Goal: Task Accomplishment & Management: Manage account settings

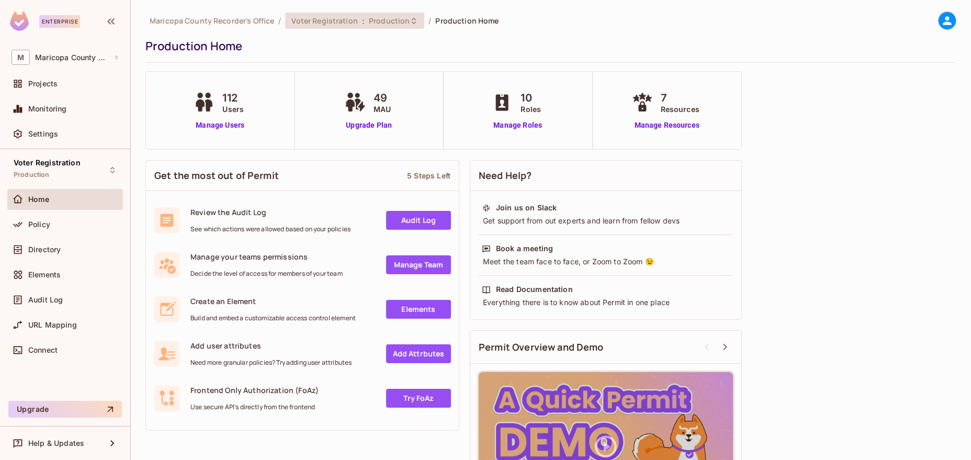
click at [331, 21] on span "Voter Registration" at bounding box center [324, 21] width 66 height 10
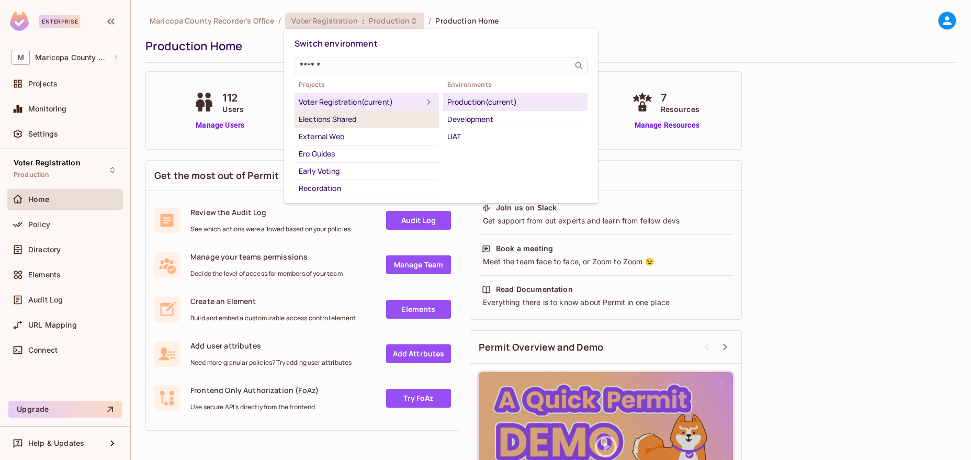
click at [337, 119] on div "Elections Shared" at bounding box center [367, 119] width 136 height 13
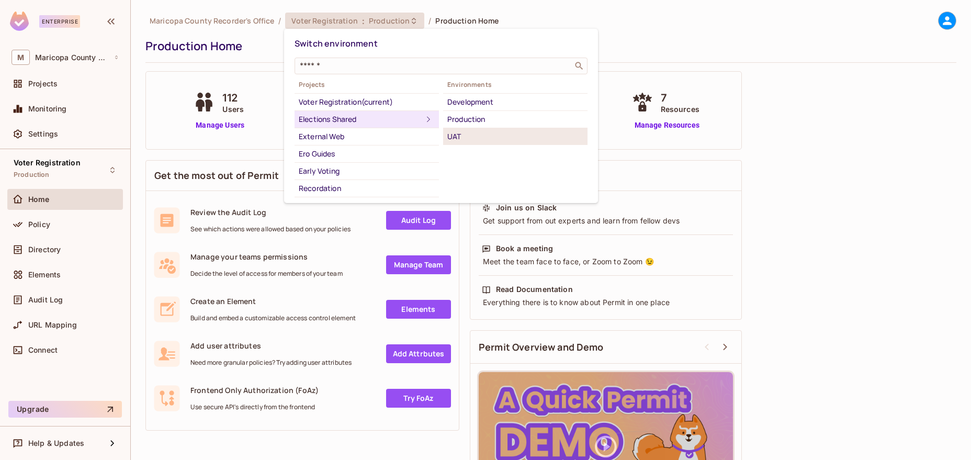
click at [470, 139] on div "UAT" at bounding box center [515, 136] width 136 height 13
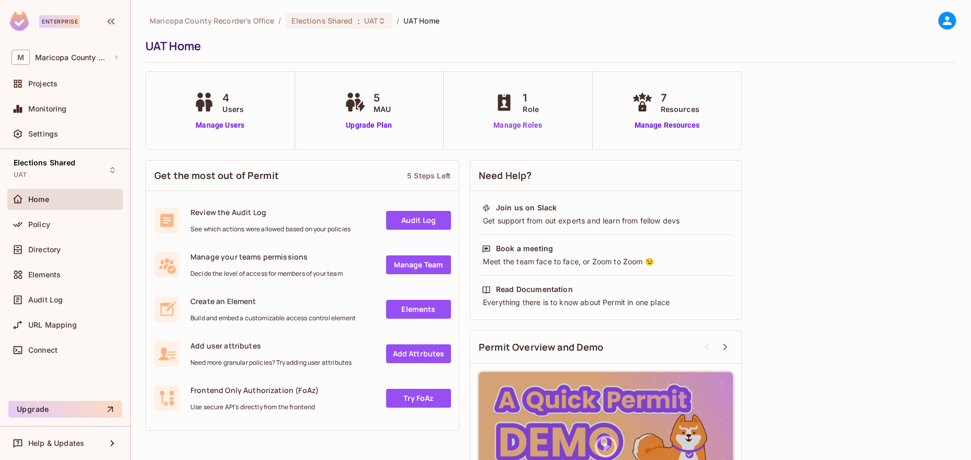
click at [506, 122] on link "Manage Roles" at bounding box center [517, 125] width 53 height 11
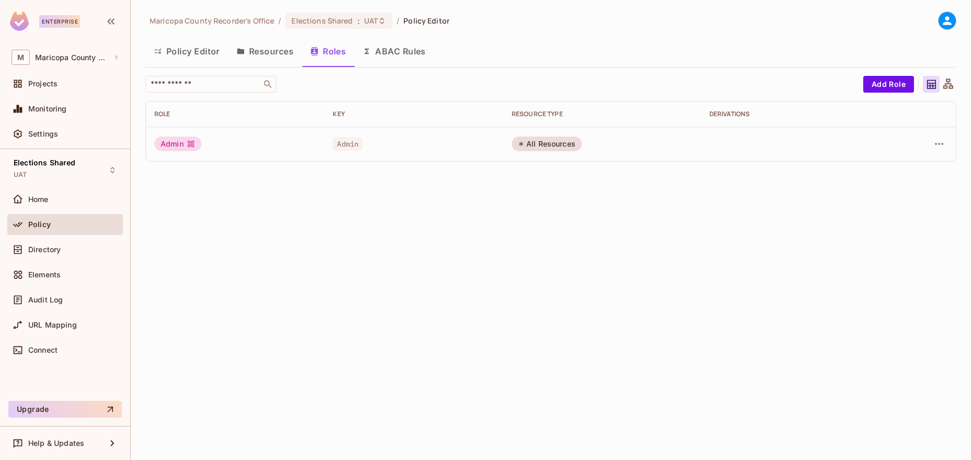
click at [245, 144] on div "Admin" at bounding box center [235, 143] width 162 height 15
click at [185, 141] on div "Admin" at bounding box center [177, 143] width 47 height 15
click at [937, 142] on icon "button" at bounding box center [938, 144] width 13 height 13
click at [896, 166] on div "Edit Role" at bounding box center [892, 168] width 31 height 10
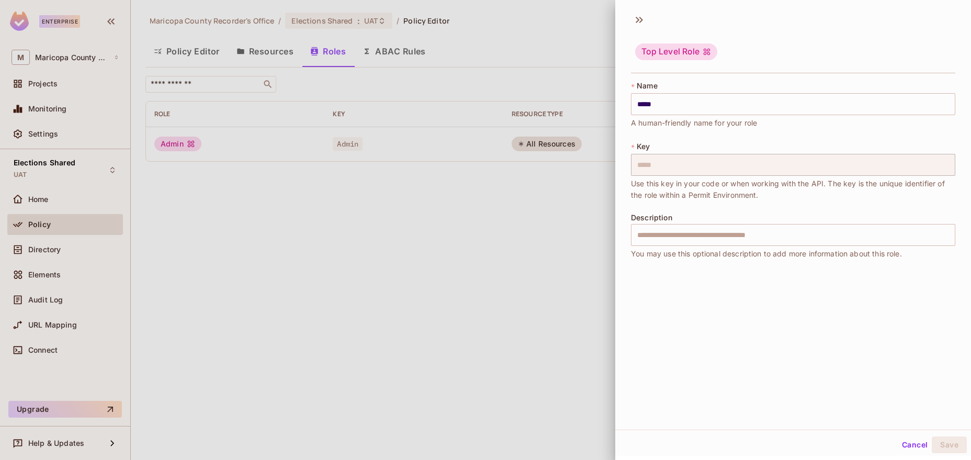
drag, startPoint x: 464, startPoint y: 246, endPoint x: 394, endPoint y: 194, distance: 87.3
click at [463, 246] on div at bounding box center [485, 230] width 971 height 460
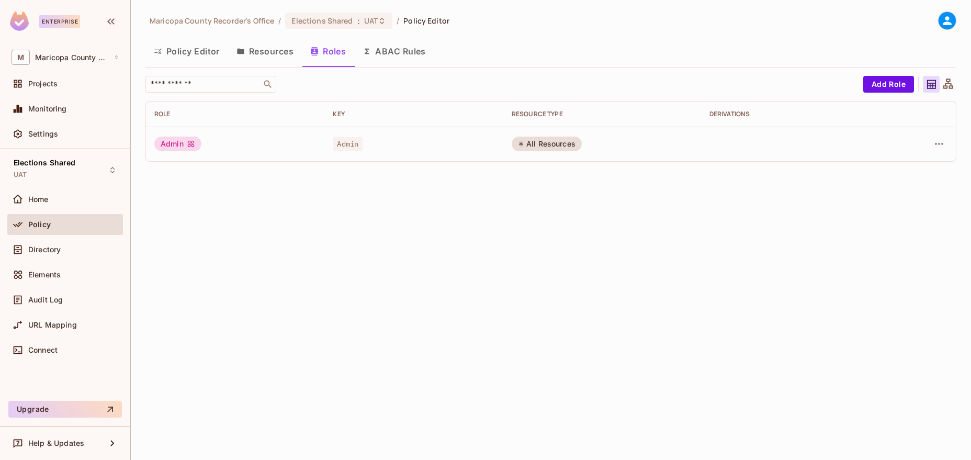
click at [271, 51] on button "Resources" at bounding box center [265, 51] width 74 height 26
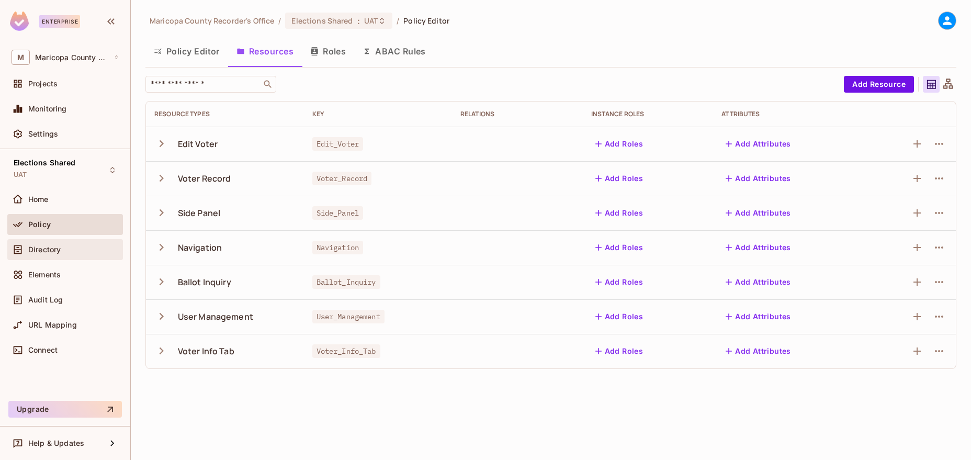
click at [55, 248] on span "Directory" at bounding box center [44, 249] width 32 height 8
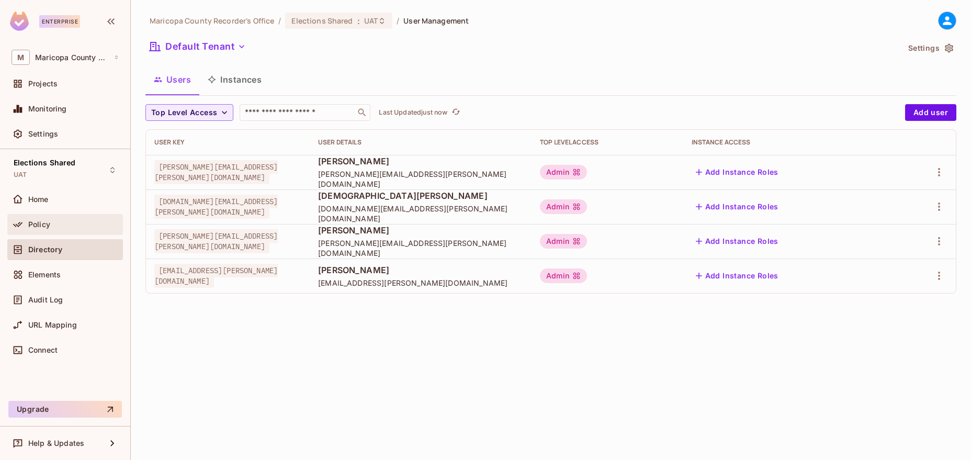
click at [66, 221] on div "Policy" at bounding box center [73, 224] width 90 height 8
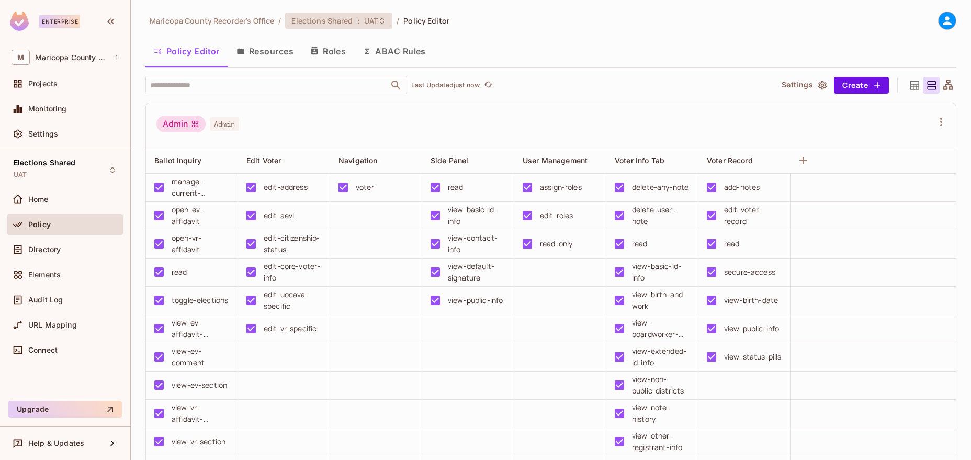
click at [358, 24] on div "Elections Shared : UAT" at bounding box center [332, 21] width 82 height 10
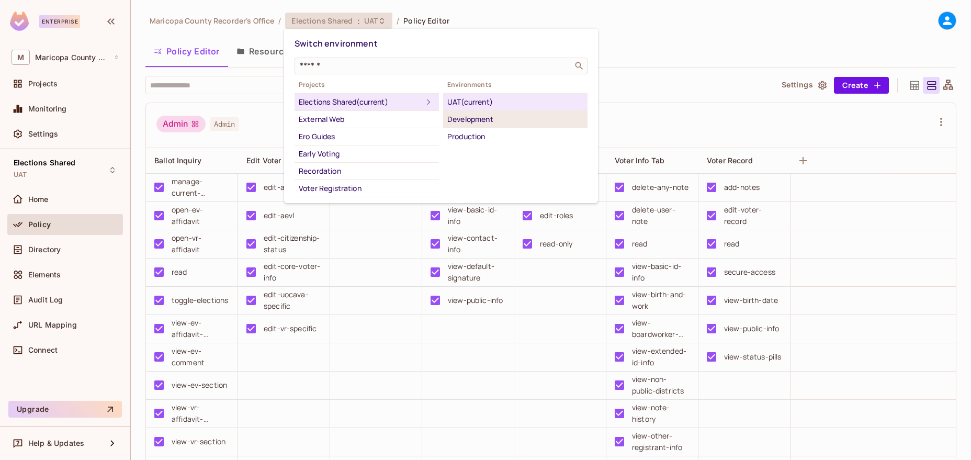
click at [483, 121] on div "Development" at bounding box center [515, 119] width 136 height 13
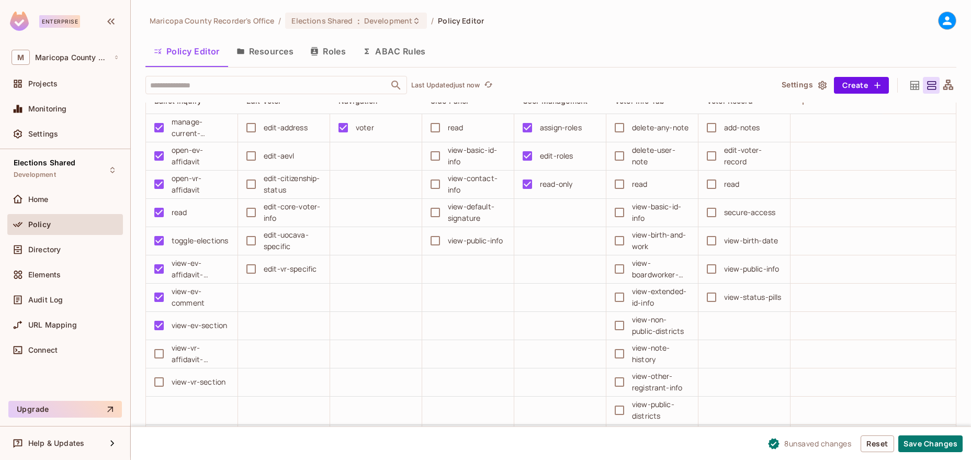
scroll to position [12, 0]
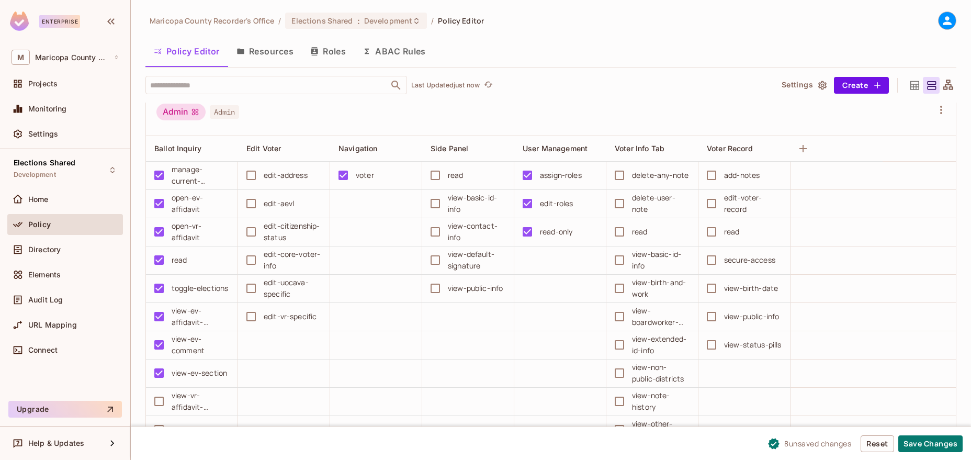
click at [163, 350] on td "view-ev-comment" at bounding box center [192, 345] width 92 height 28
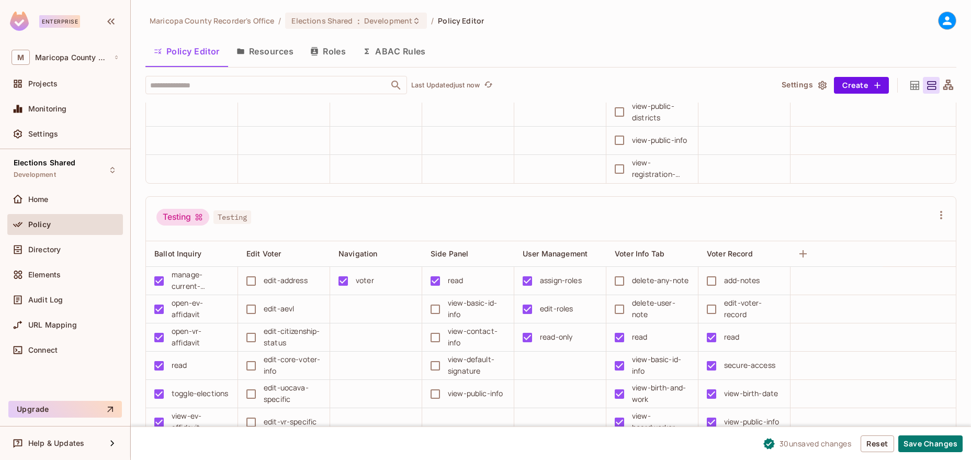
scroll to position [238, 0]
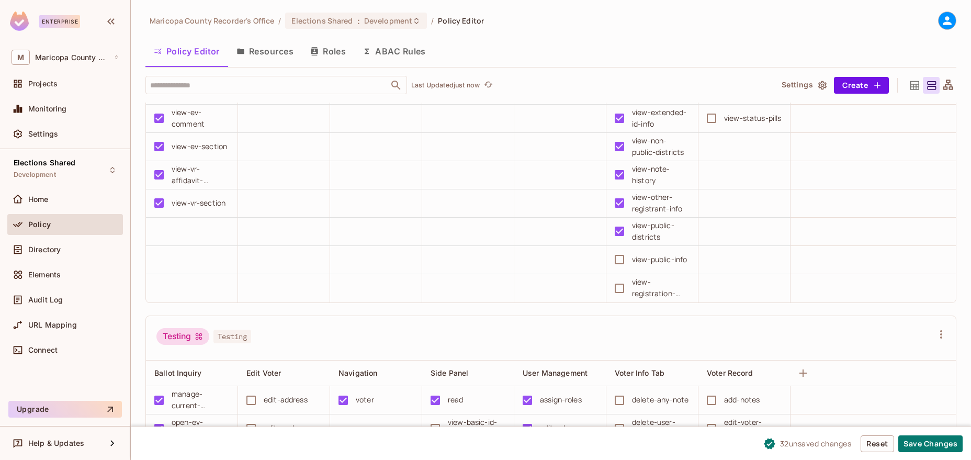
click at [630, 266] on div "view-public-info" at bounding box center [648, 259] width 81 height 22
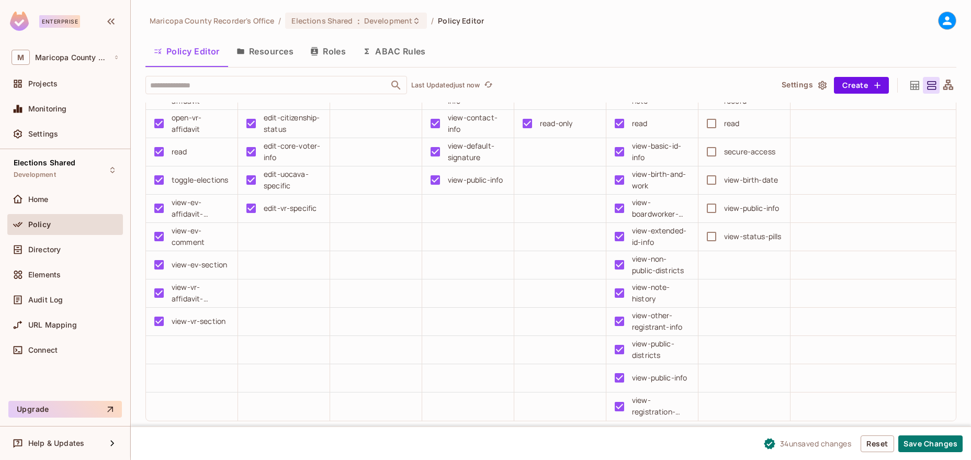
scroll to position [0, 0]
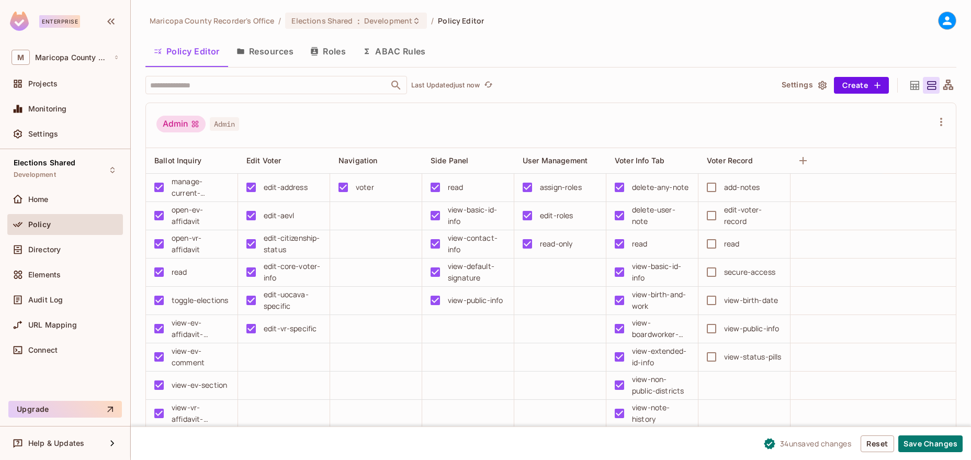
click at [713, 344] on td "view-status-pills" at bounding box center [744, 357] width 92 height 28
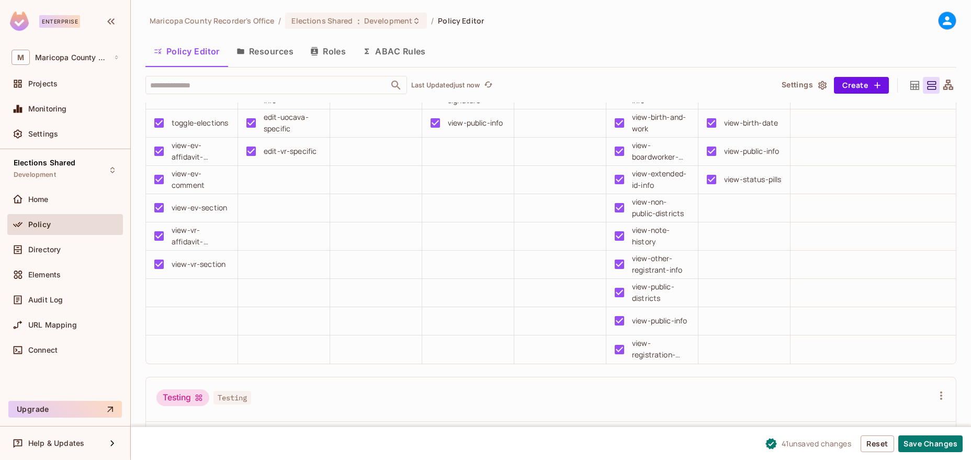
scroll to position [238, 0]
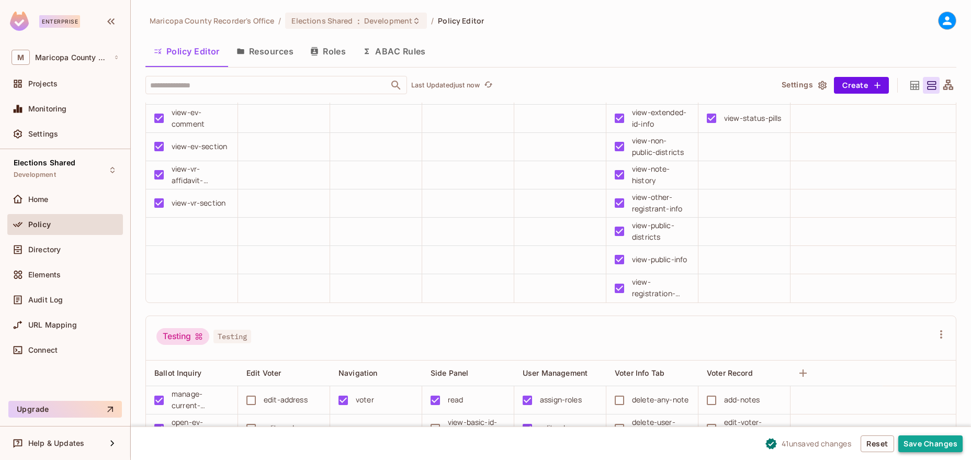
click at [938, 444] on button "Save Changes" at bounding box center [930, 443] width 64 height 17
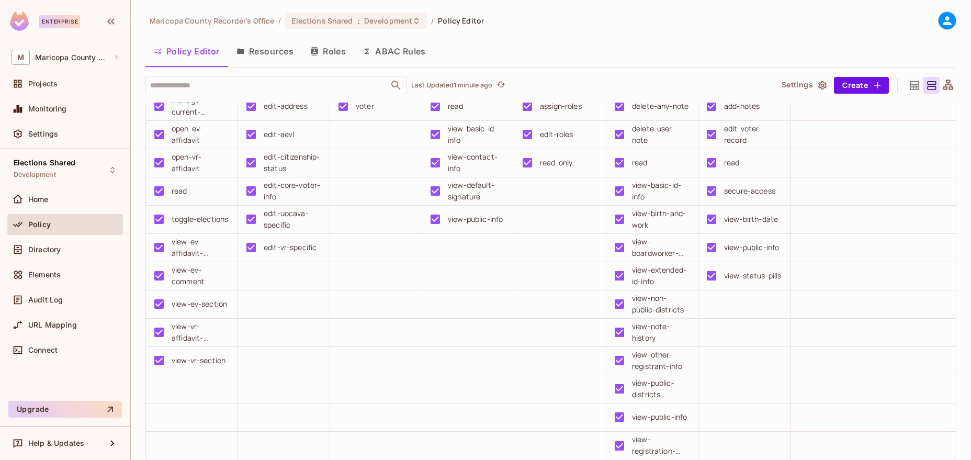
scroll to position [0, 0]
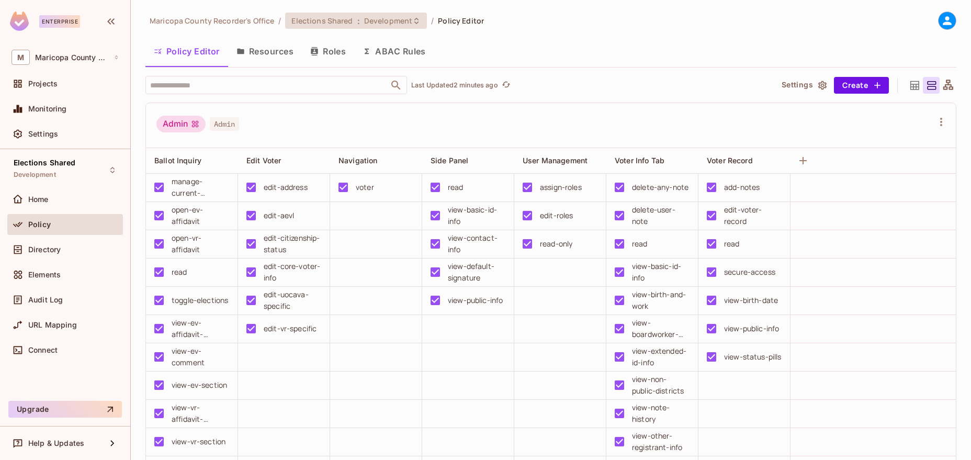
click at [351, 16] on div "Elections Shared : Development" at bounding box center [349, 21] width 117 height 10
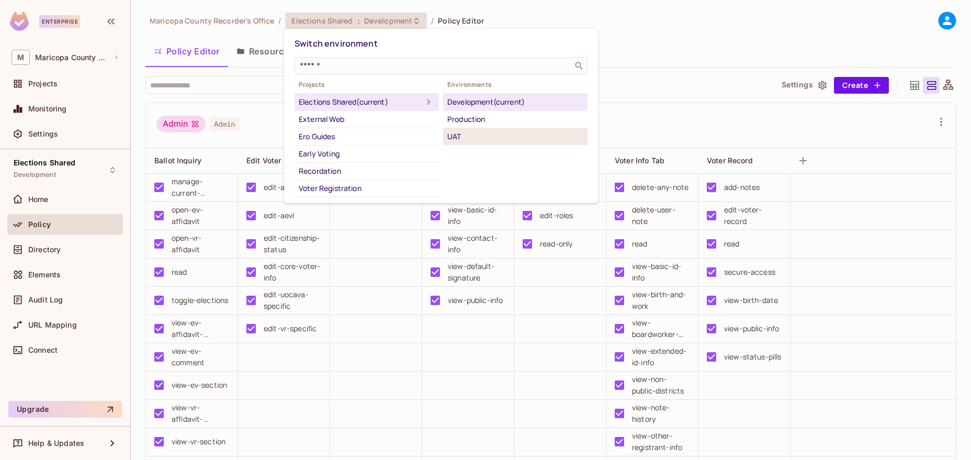
click at [469, 135] on div "UAT" at bounding box center [515, 136] width 136 height 13
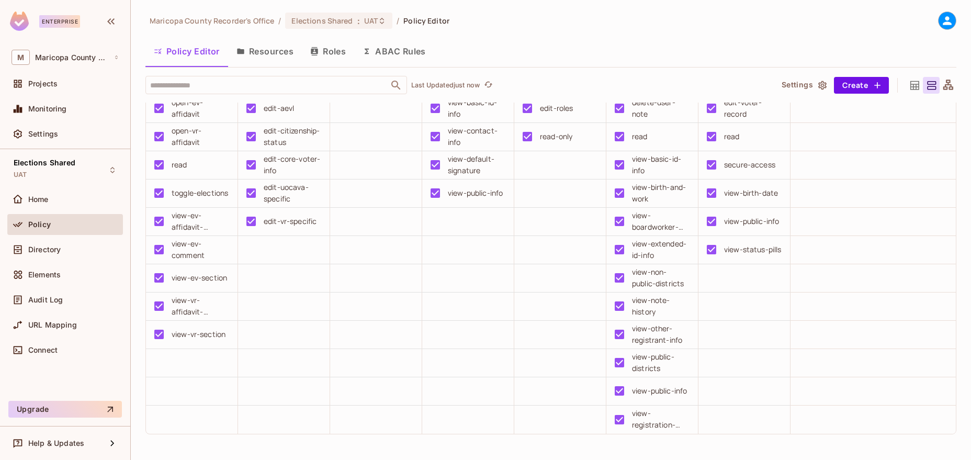
scroll to position [48, 0]
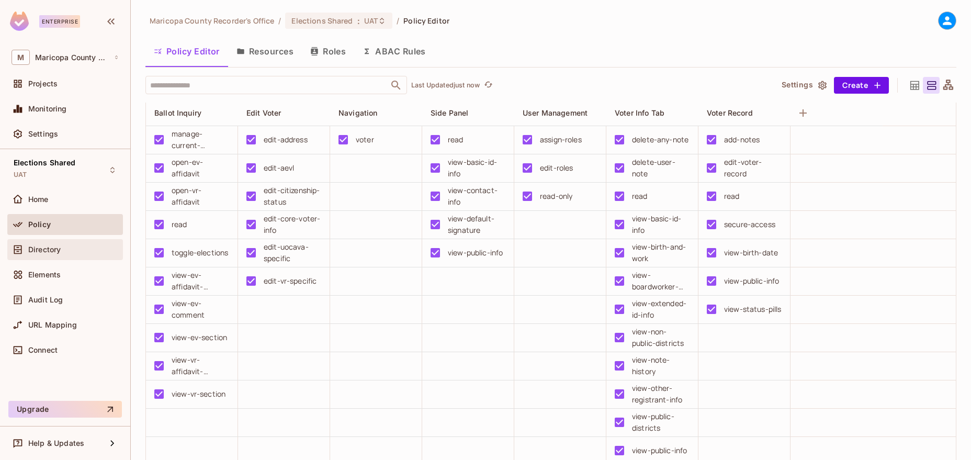
click at [48, 247] on span "Directory" at bounding box center [44, 249] width 32 height 8
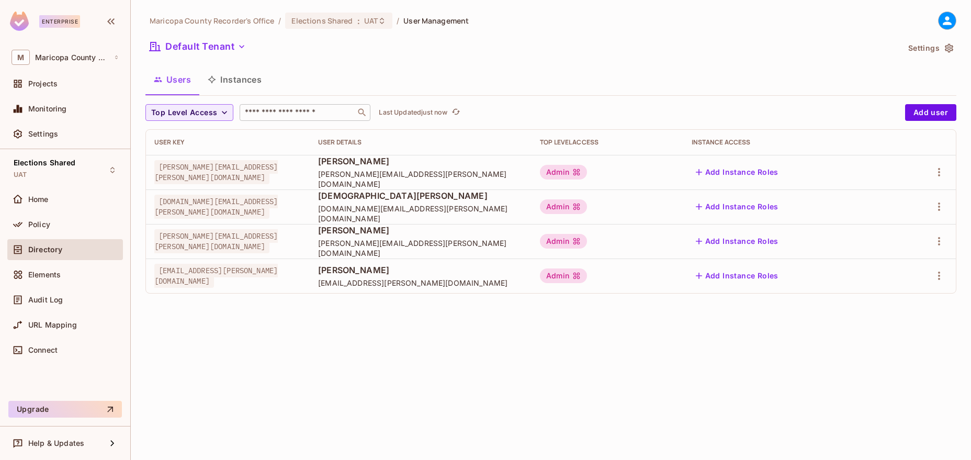
click at [281, 105] on div "​" at bounding box center [305, 112] width 131 height 17
click at [934, 110] on button "Add user" at bounding box center [930, 112] width 51 height 17
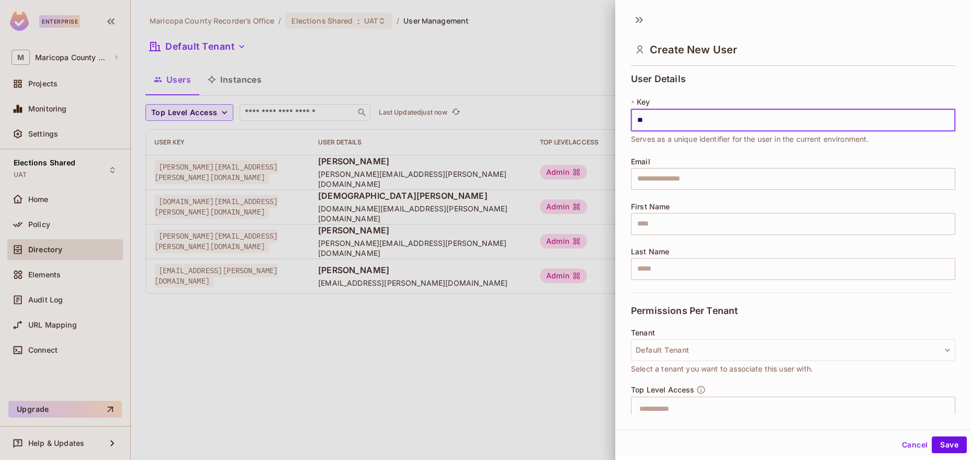
type input "*"
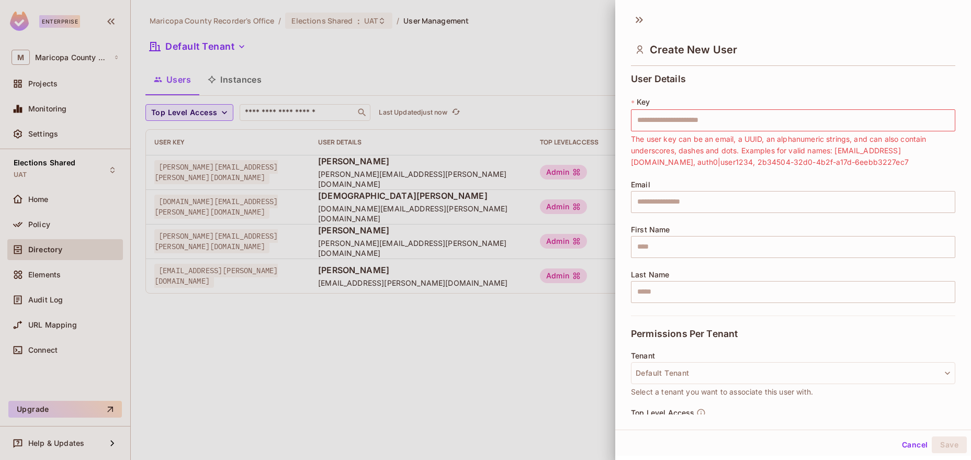
click at [452, 385] on div at bounding box center [485, 230] width 971 height 460
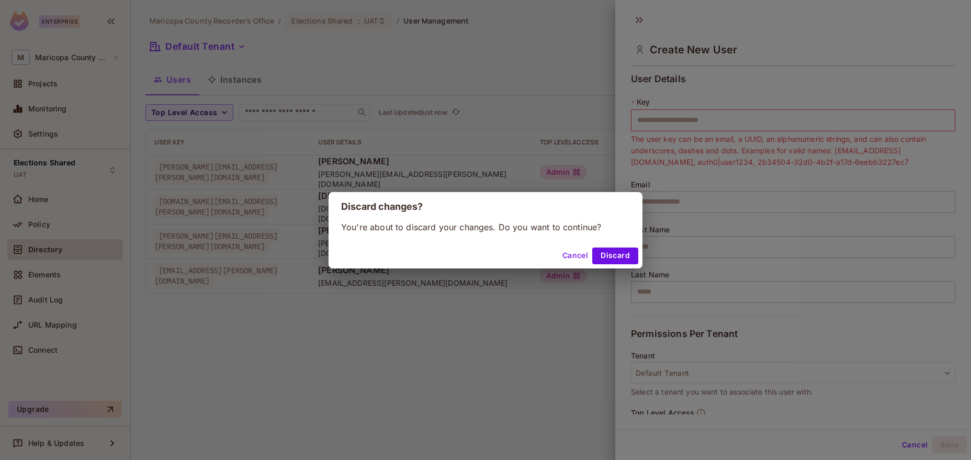
click at [587, 254] on button "Cancel" at bounding box center [575, 255] width 34 height 17
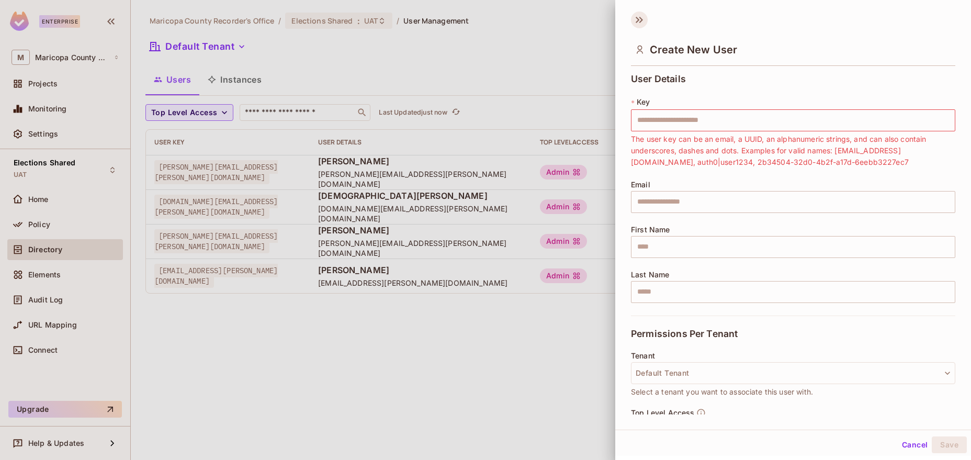
click at [643, 13] on icon at bounding box center [639, 20] width 17 height 17
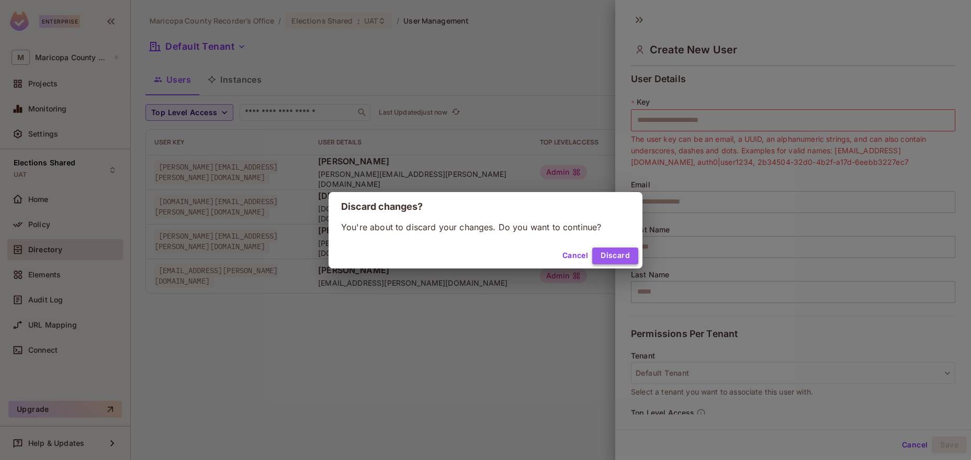
click at [610, 253] on button "Discard" at bounding box center [615, 255] width 46 height 17
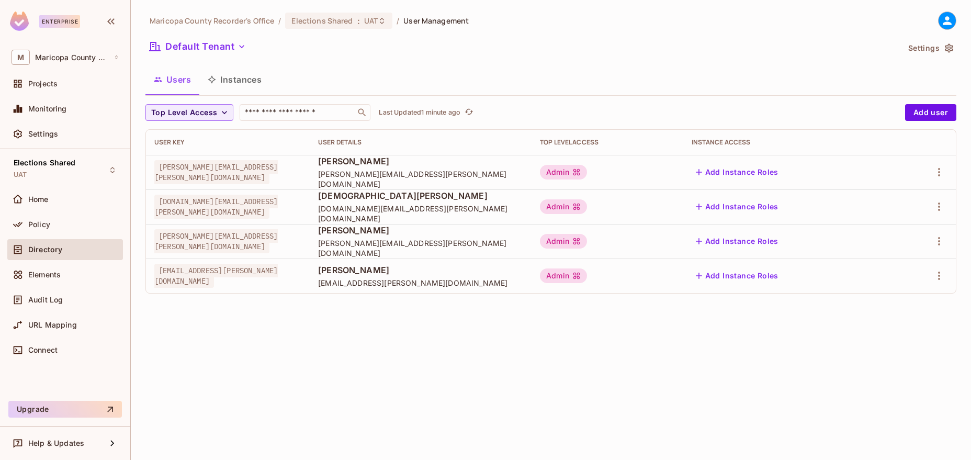
click at [445, 370] on div "Maricopa County Recorder's Office / Elections Shared : UAT / User Management De…" at bounding box center [551, 230] width 840 height 460
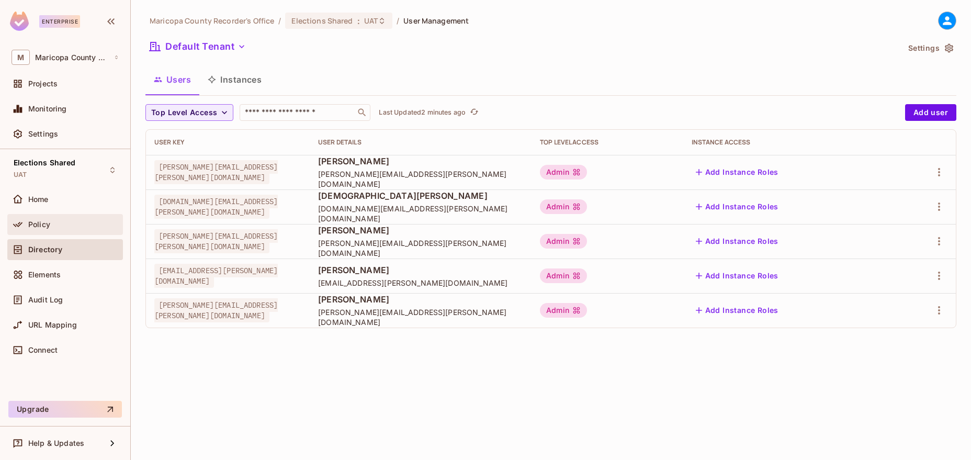
click at [60, 222] on div "Policy" at bounding box center [73, 224] width 90 height 8
